Goal: Manage account settings

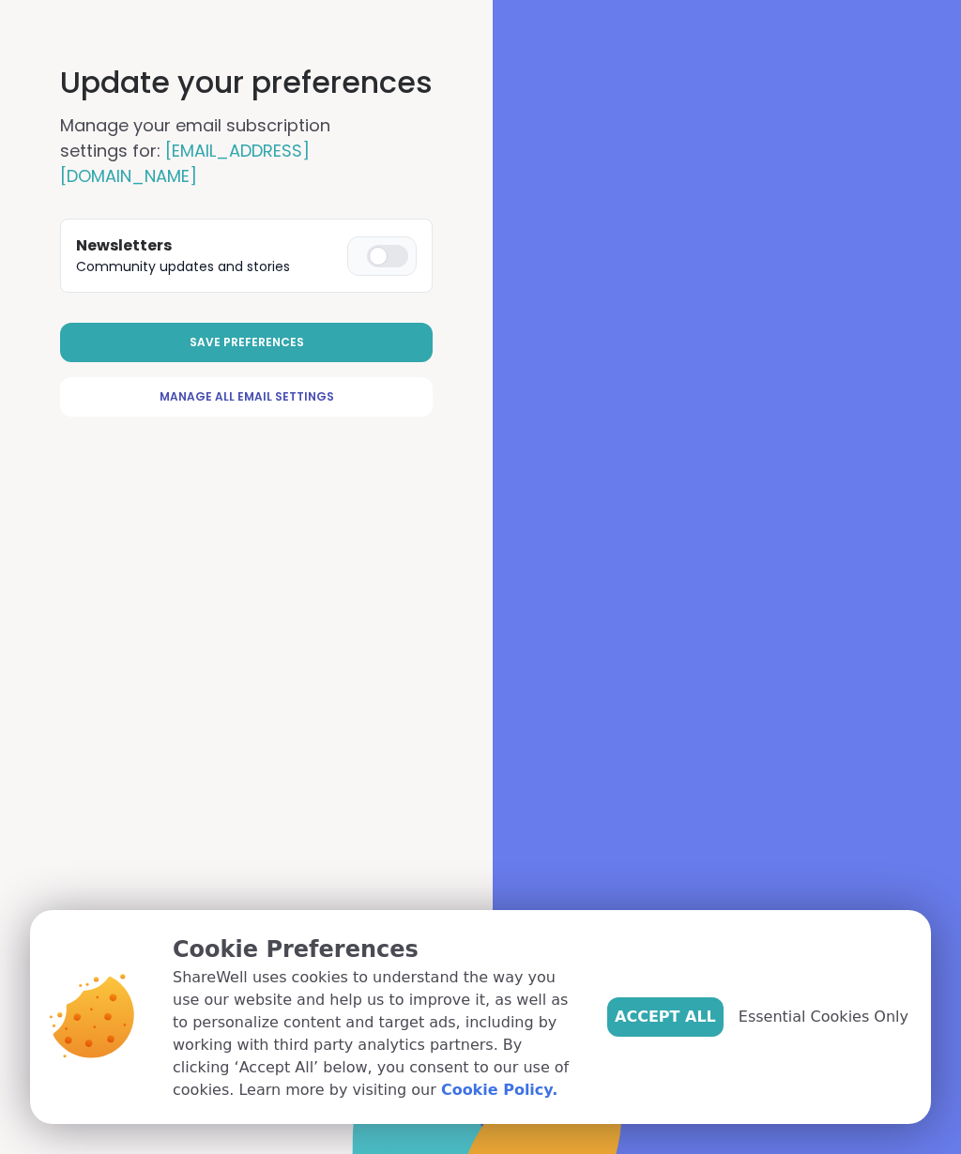
click at [227, 388] on span "Manage All Email Settings" at bounding box center [246, 396] width 175 height 17
click at [830, 1023] on span "Essential Cookies Only" at bounding box center [823, 1017] width 170 height 23
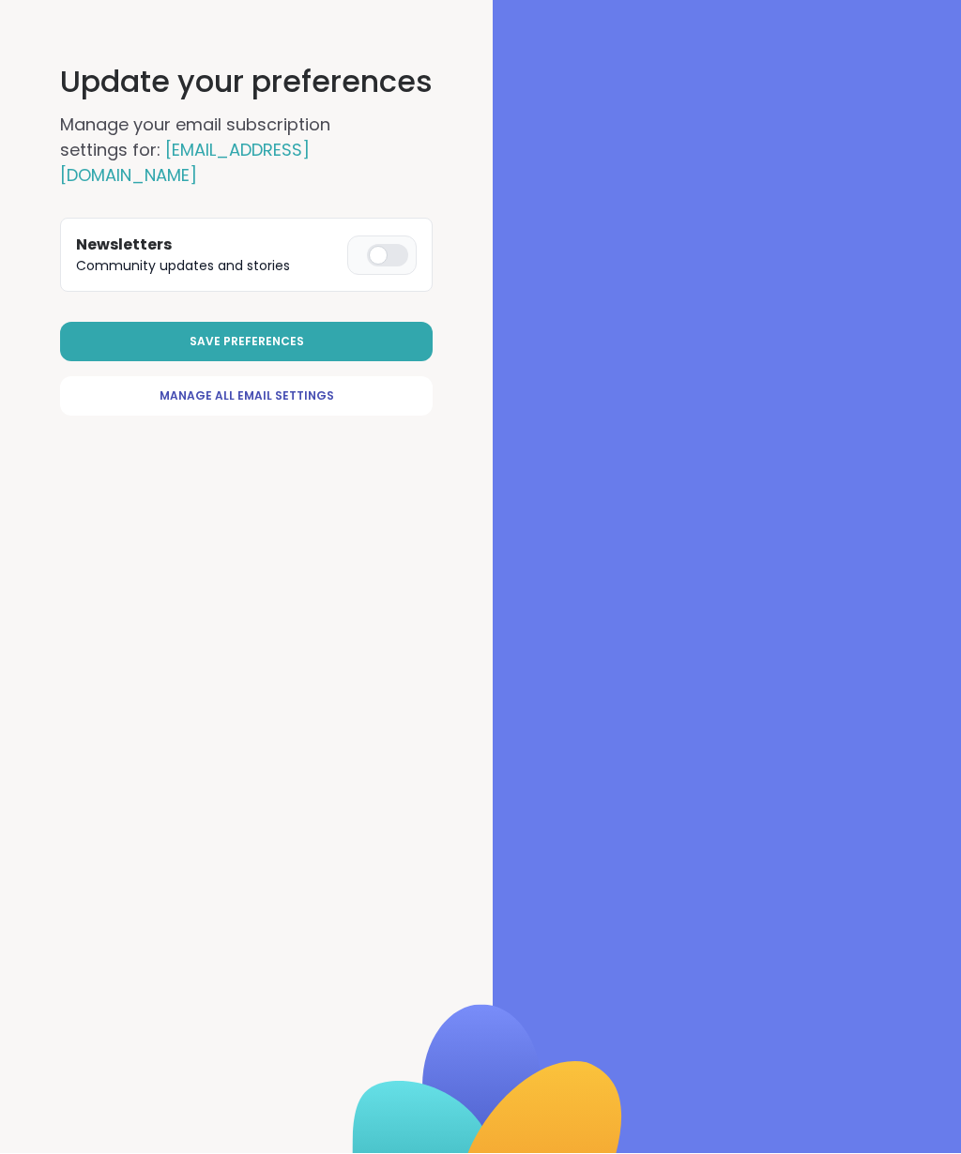
click at [251, 334] on span "Save Preferences" at bounding box center [247, 342] width 114 height 17
